Goal: Task Accomplishment & Management: Complete application form

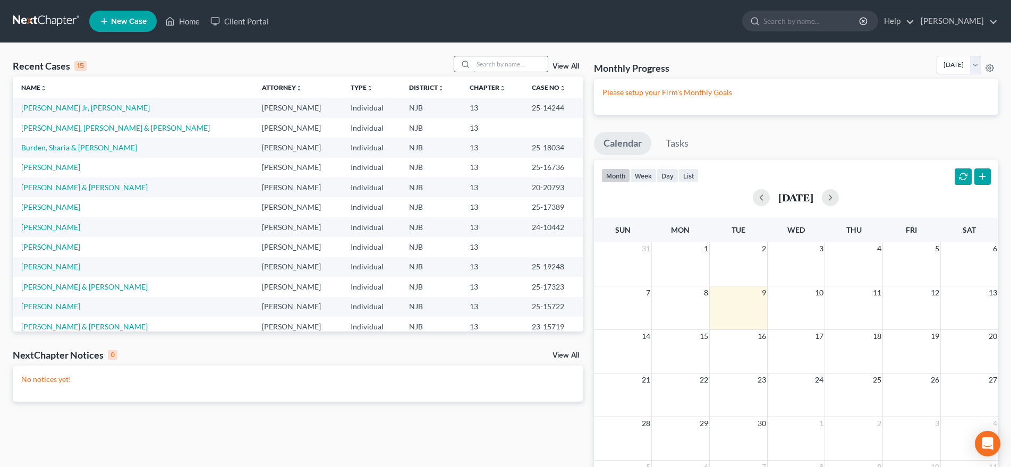
click at [490, 67] on input "search" at bounding box center [510, 63] width 74 height 15
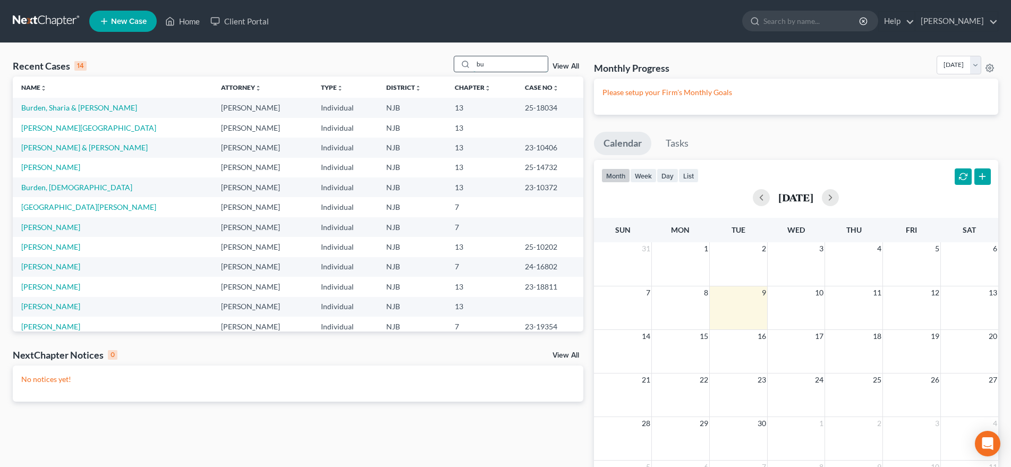
type input "b"
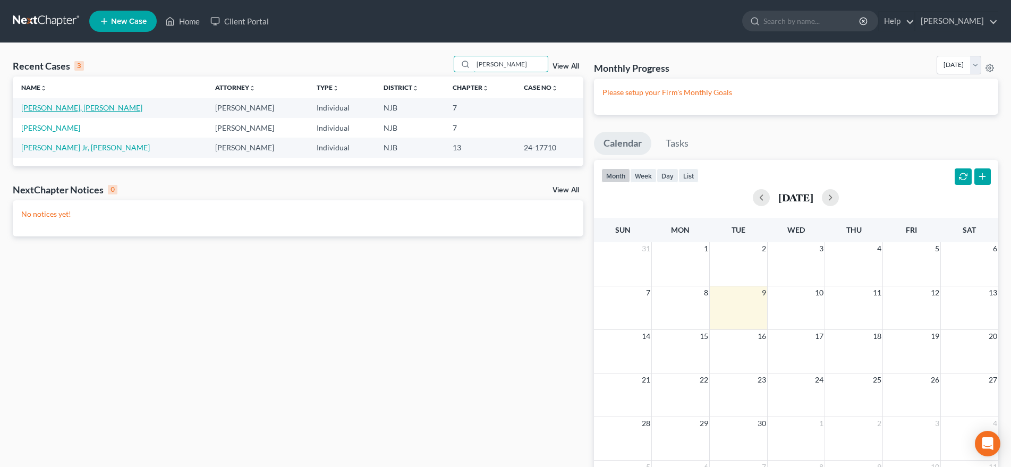
type input "[PERSON_NAME]"
click at [59, 110] on link "[PERSON_NAME], [PERSON_NAME]" at bounding box center [81, 107] width 121 height 9
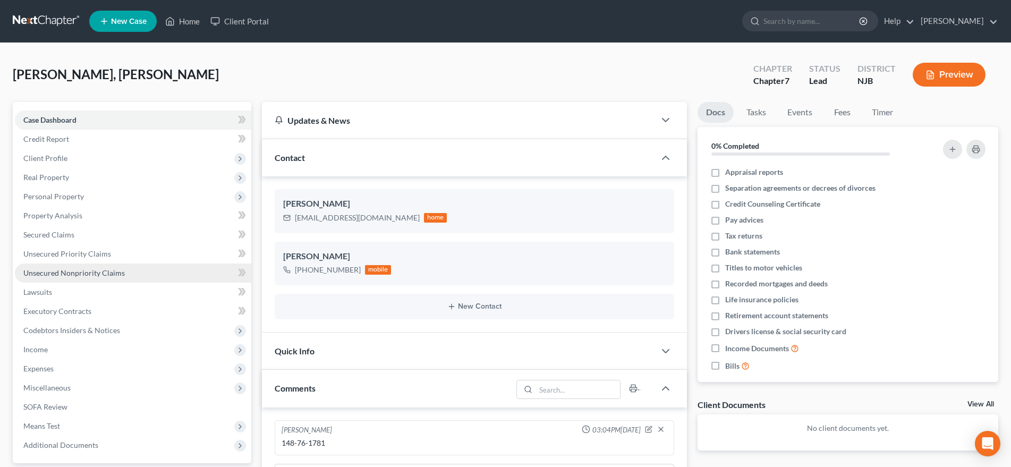
click at [117, 275] on span "Unsecured Nonpriority Claims" at bounding box center [73, 272] width 101 height 9
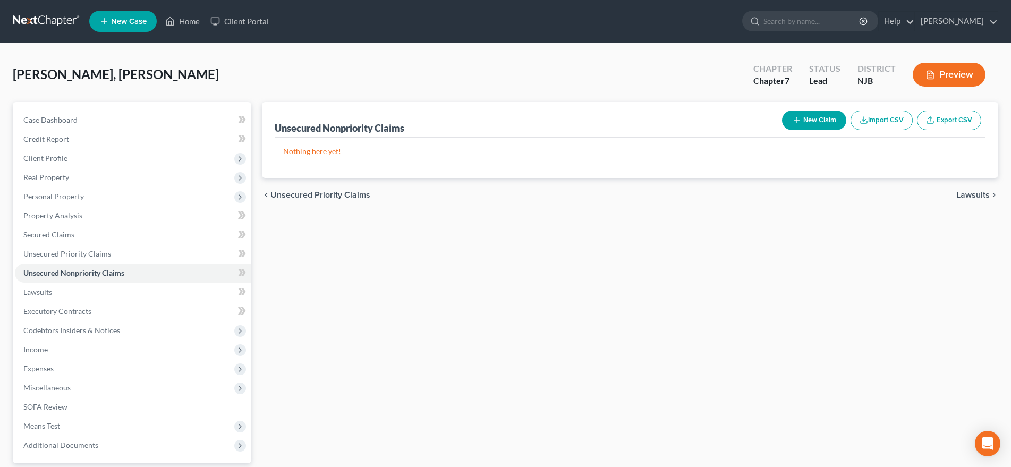
click at [813, 125] on button "New Claim" at bounding box center [814, 120] width 64 height 20
select select "0"
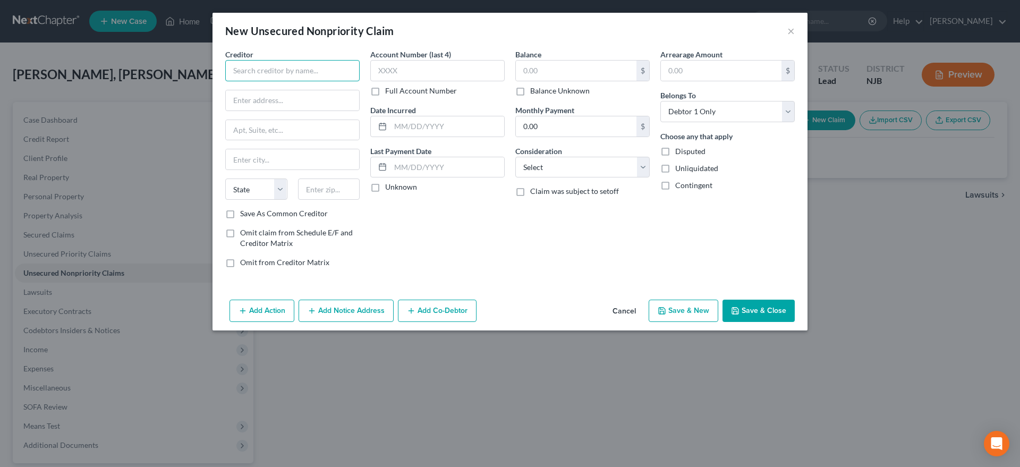
click at [253, 71] on input "text" at bounding box center [292, 70] width 134 height 21
type input "Ascend"
type input "[STREET_ADDRESS]"
type input "95485"
type input "[GEOGRAPHIC_DATA]"
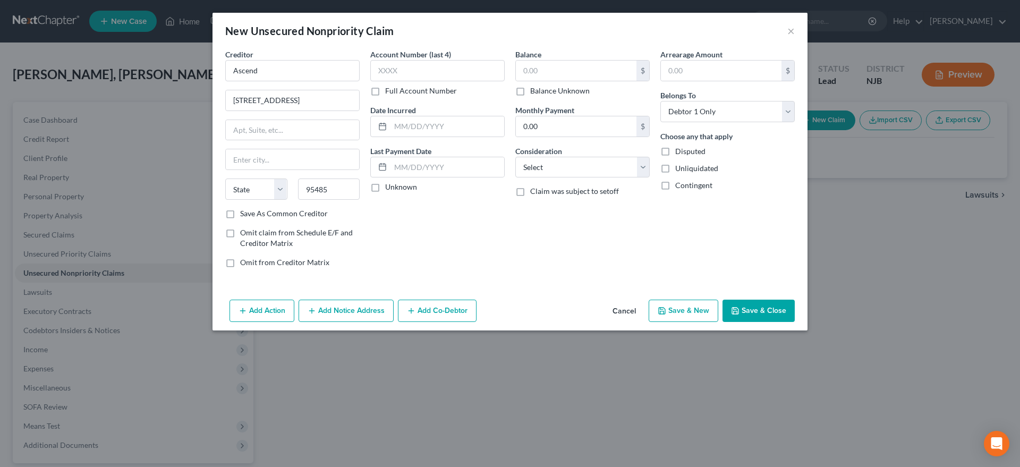
select select "4"
click at [446, 246] on div "Account Number (last 4) Full Account Number Date Incurred Last Payment Date Unk…" at bounding box center [437, 162] width 145 height 227
click at [543, 71] on input "text" at bounding box center [576, 71] width 121 height 20
type input "00.00"
click at [515, 157] on select "Select Cable / Satellite Services Collection Agency Credit Card Debt Debt Couns…" at bounding box center [582, 167] width 134 height 21
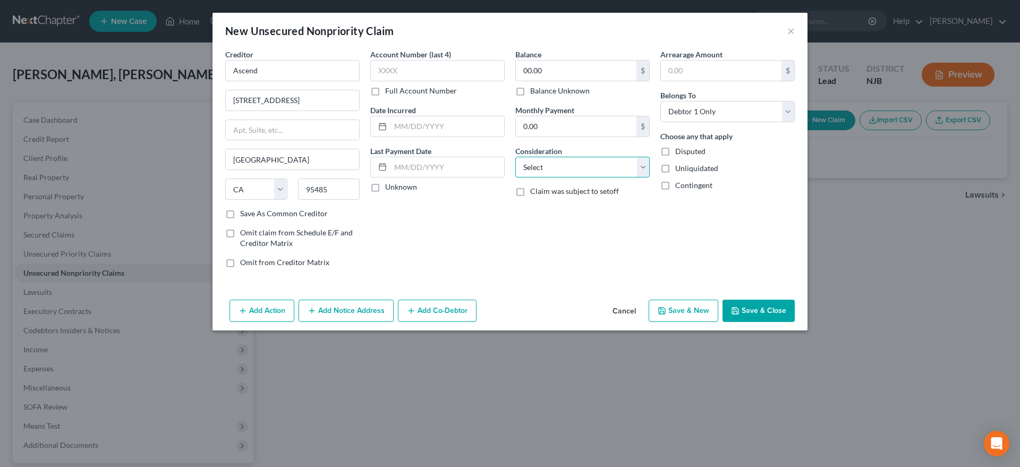
select select "14"
click option "Other" at bounding box center [0, 0] width 0 height 0
click at [664, 311] on polyline "button" at bounding box center [662, 312] width 4 height 3
select select "0"
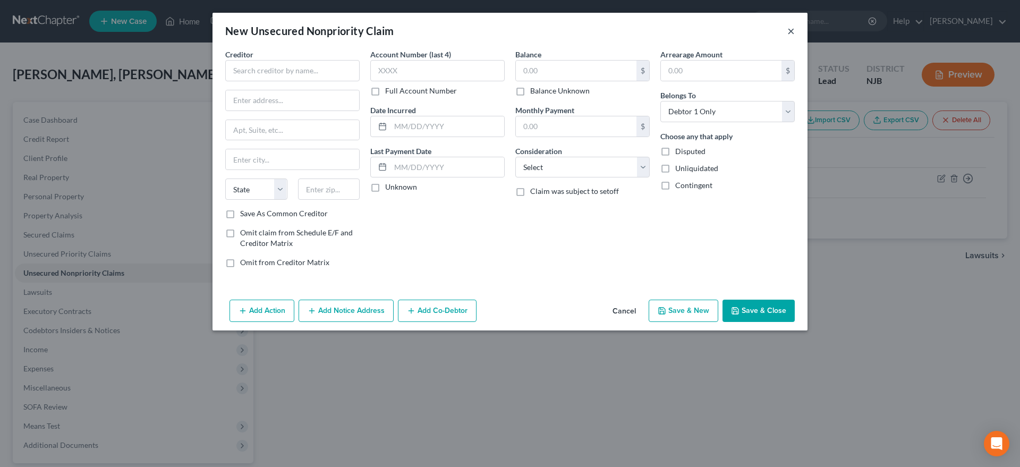
click at [791, 26] on button "×" at bounding box center [790, 30] width 7 height 13
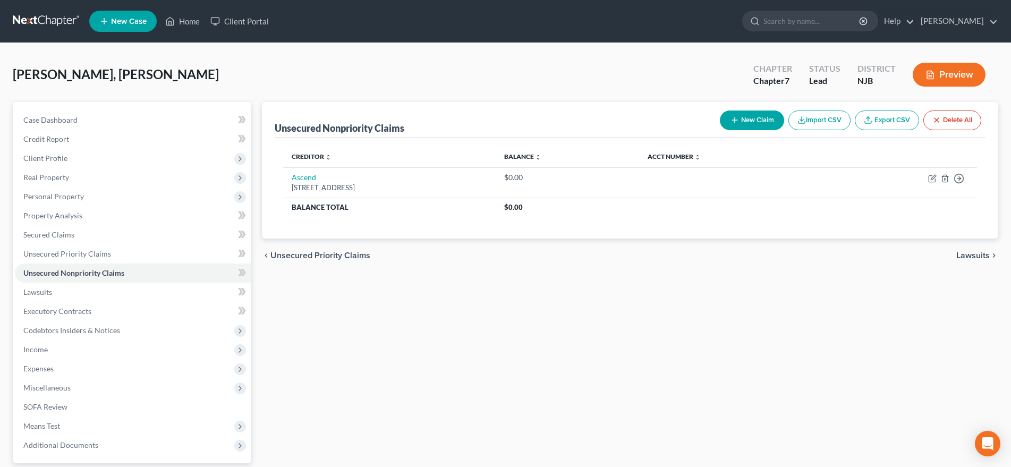
click at [124, 20] on span "New Case" at bounding box center [129, 22] width 36 height 8
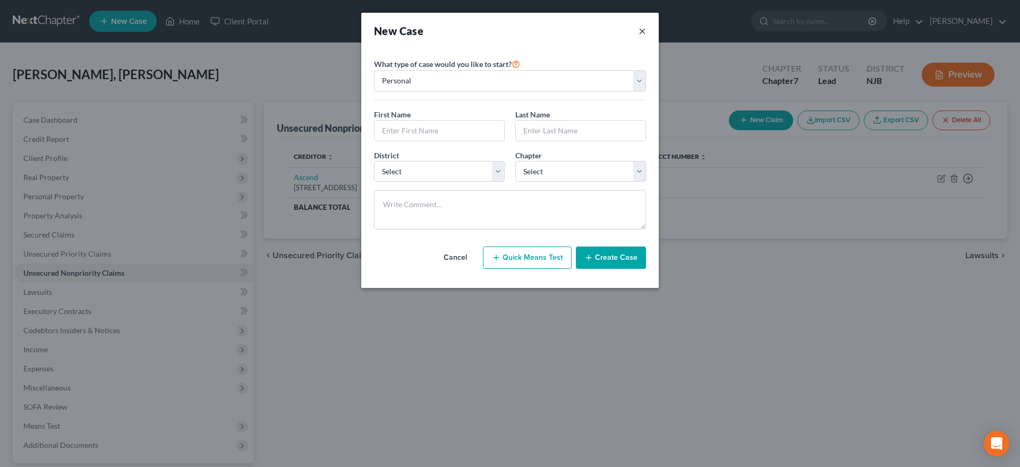
click at [644, 32] on button "×" at bounding box center [641, 30] width 7 height 15
